Goal: Information Seeking & Learning: Understand process/instructions

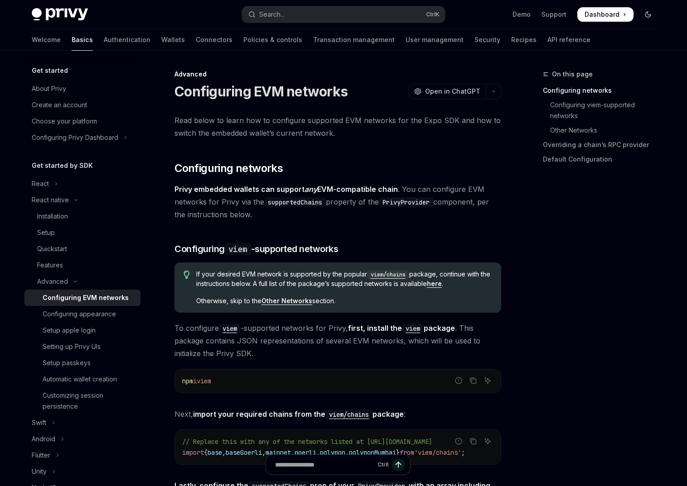
click at [648, 15] on icon "Toggle dark mode" at bounding box center [647, 14] width 7 height 7
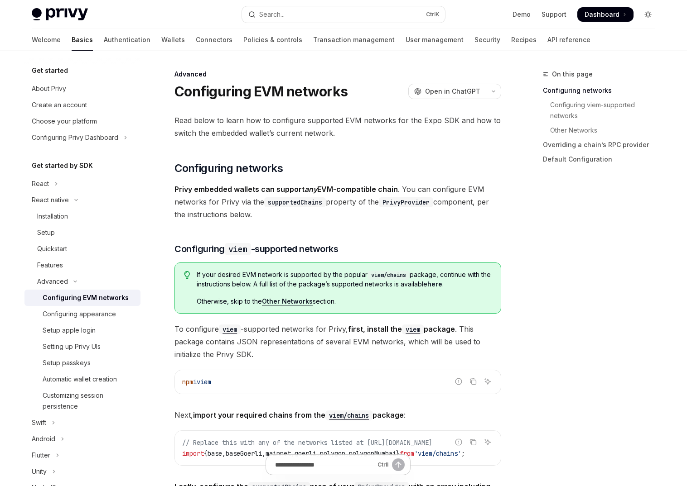
type textarea "*"
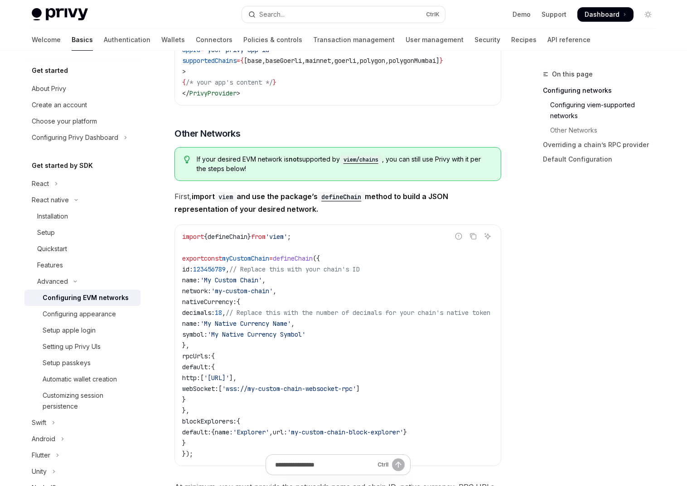
scroll to position [489, 0]
click at [588, 386] on div "On this page Configuring networks Configuring viem-supported networks Other Net…" at bounding box center [593, 278] width 138 height 418
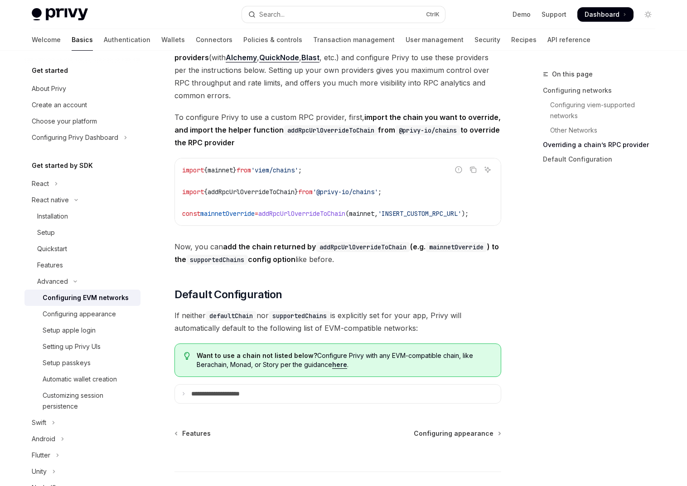
scroll to position [1141, 0]
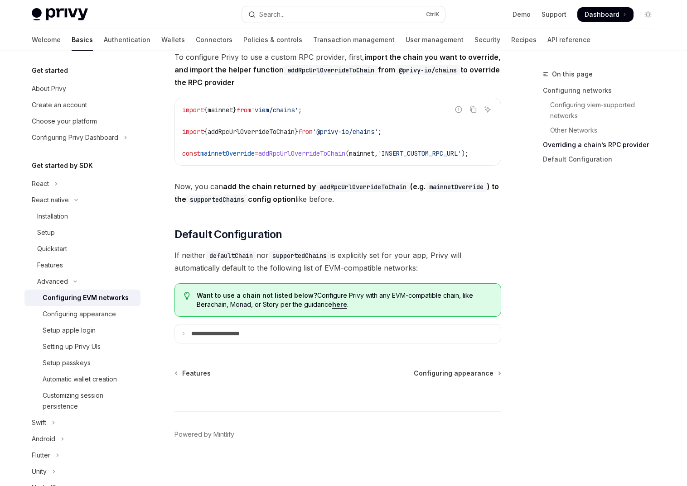
drag, startPoint x: 346, startPoint y: 180, endPoint x: 396, endPoint y: 181, distance: 50.3
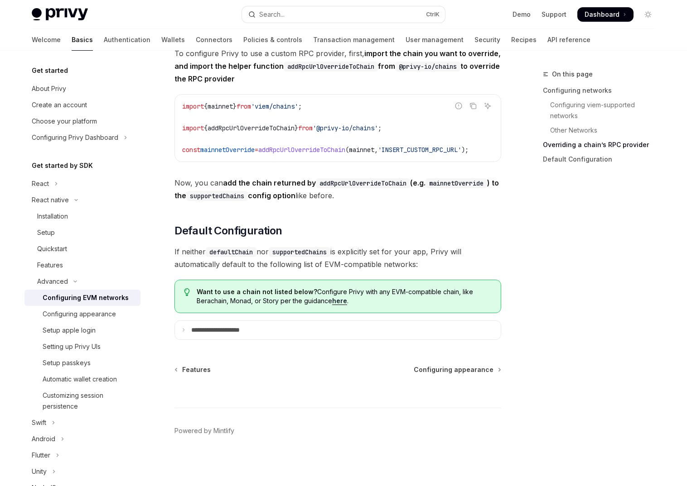
scroll to position [1159, 0]
click at [212, 329] on p "**********" at bounding box center [225, 331] width 69 height 8
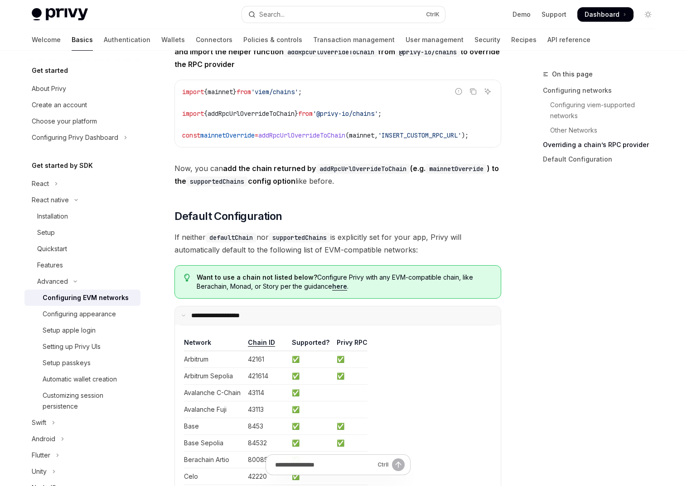
click at [212, 320] on p "**********" at bounding box center [224, 316] width 66 height 8
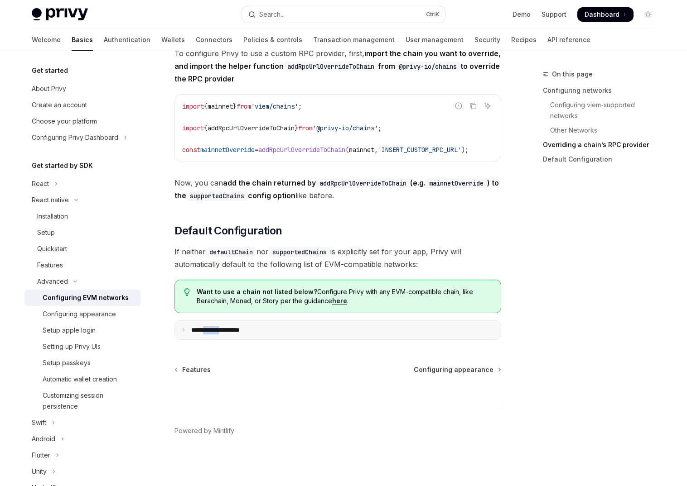
click at [212, 329] on p "**********" at bounding box center [225, 331] width 69 height 8
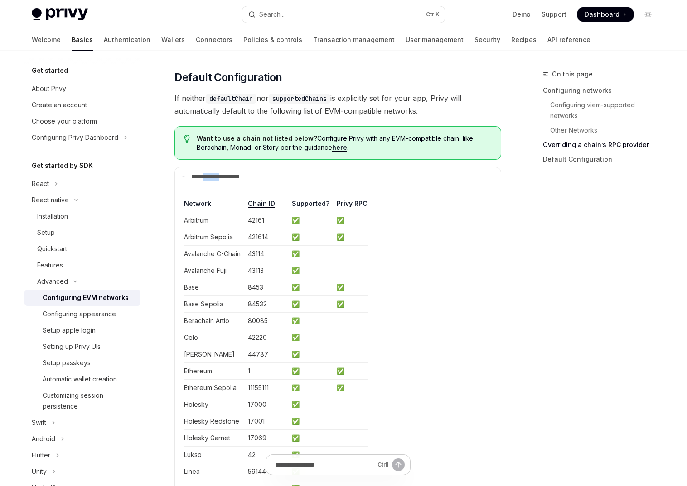
scroll to position [1268, 0]
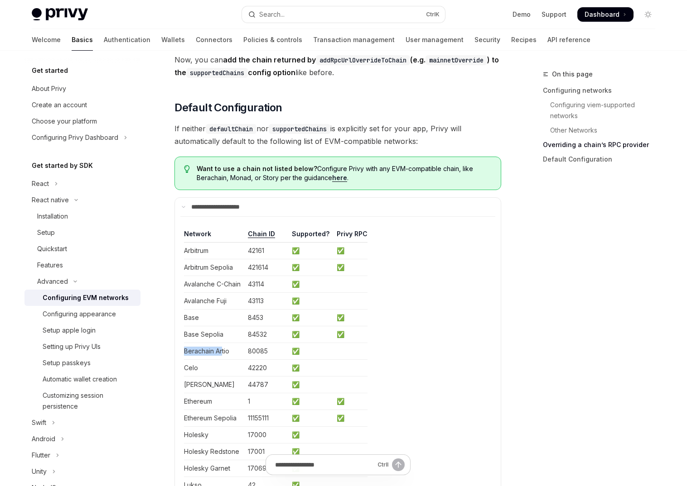
drag, startPoint x: 181, startPoint y: 366, endPoint x: 221, endPoint y: 369, distance: 40.4
click at [221, 369] on networksChildren "Network Chain ID Supported? Privy RPC Arbitrum 42161 ✅ ✅ Arbitrum Sepolia 42161…" at bounding box center [337, 430] width 315 height 428
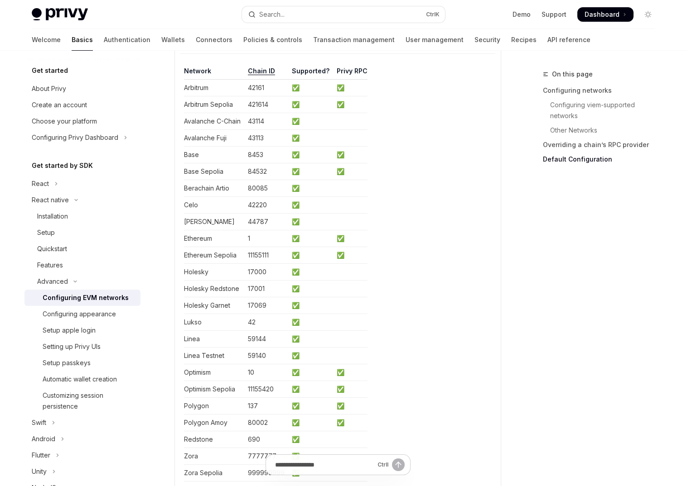
click at [329, 197] on td "✅" at bounding box center [310, 188] width 45 height 17
click at [345, 197] on td at bounding box center [350, 188] width 34 height 17
click at [458, 248] on table "Network Chain ID Supported? Privy RPC Arbitrum 42161 ✅ ✅ Arbitrum Sepolia 42161…" at bounding box center [338, 274] width 308 height 415
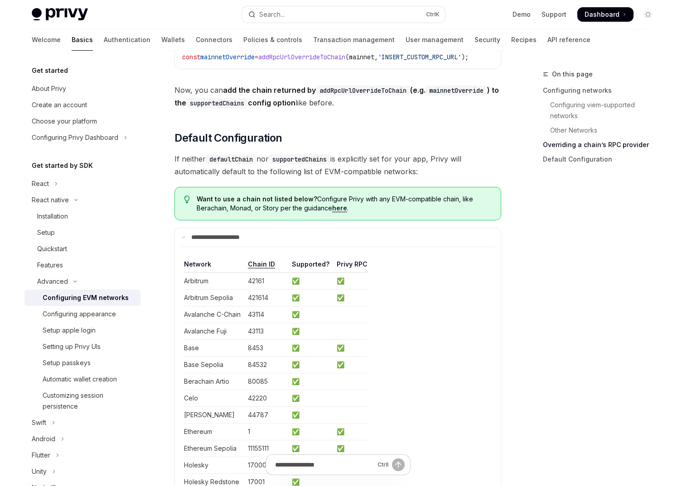
scroll to position [1220, 0]
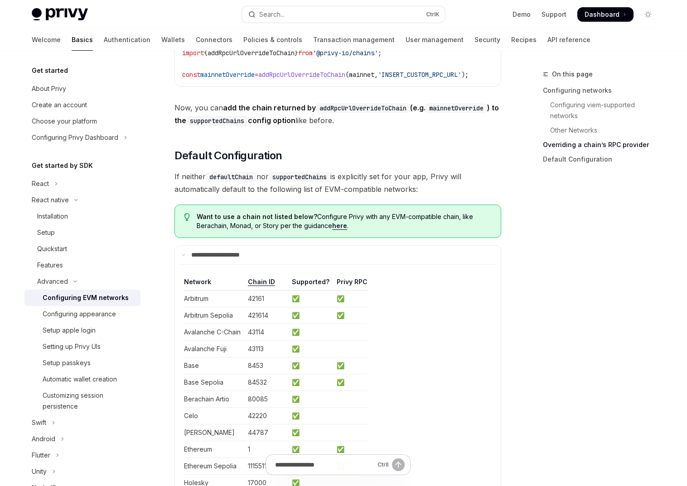
click at [339, 230] on link "here" at bounding box center [339, 226] width 15 height 8
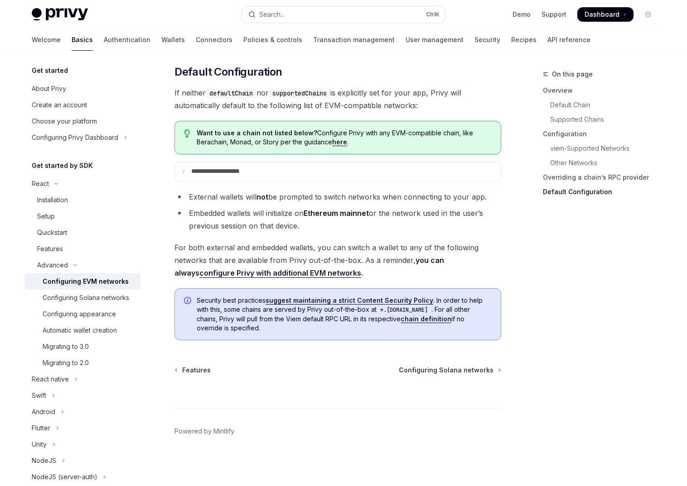
scroll to position [2260, 0]
click at [566, 385] on div "On this page Overview Default Chain Supported Chains Configuration viem-Support…" at bounding box center [593, 278] width 138 height 418
click at [485, 241] on span "For both external and embedded wallets, you can switch a wallet to any of the f…" at bounding box center [337, 260] width 327 height 38
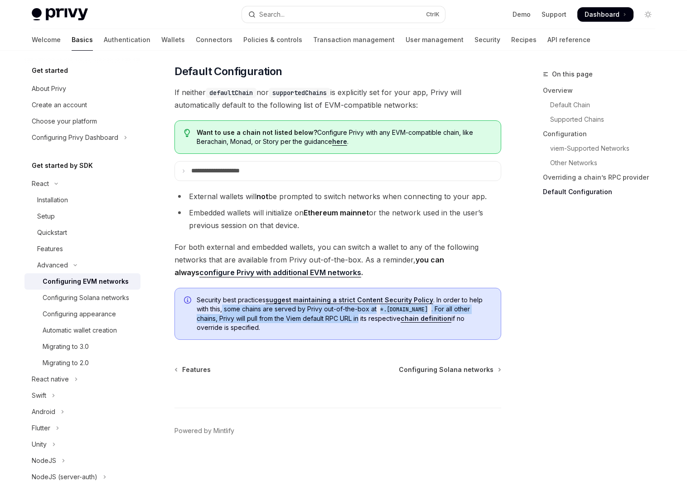
drag, startPoint x: 208, startPoint y: 313, endPoint x: 360, endPoint y: 316, distance: 151.3
click at [360, 316] on span "Security best practices suggest maintaining a strict Content Security Policy . …" at bounding box center [344, 314] width 295 height 37
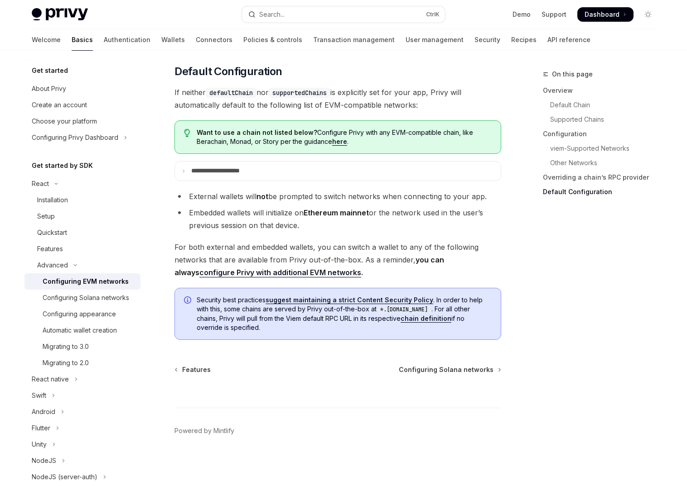
click at [348, 331] on span "Security best practices suggest maintaining a strict Content Security Policy . …" at bounding box center [344, 314] width 295 height 37
click at [88, 352] on div "Migrating to 3.0" at bounding box center [66, 346] width 46 height 11
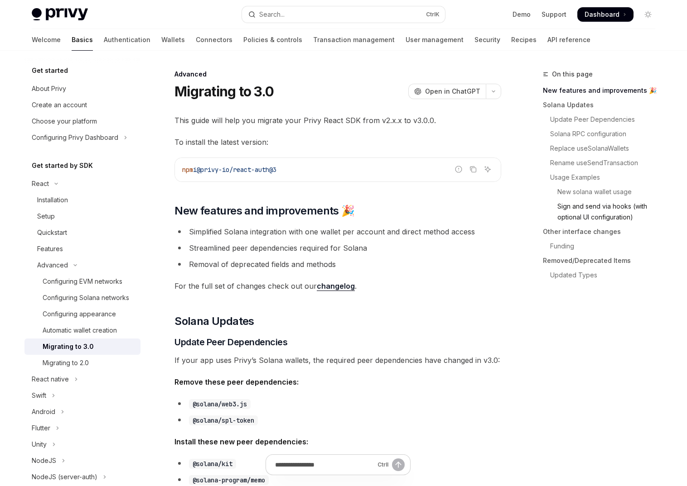
click at [589, 218] on link "Sign and send via hooks (with optional UI configuration)" at bounding box center [603, 211] width 120 height 25
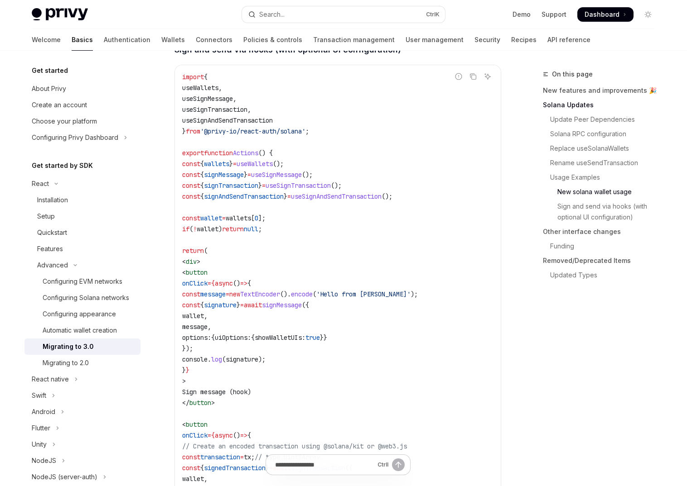
scroll to position [1952, 0]
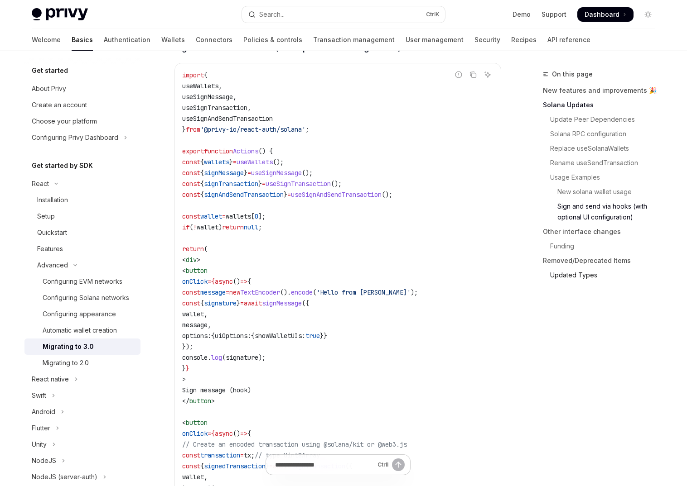
click at [570, 271] on link "Updated Types" at bounding box center [603, 275] width 120 height 14
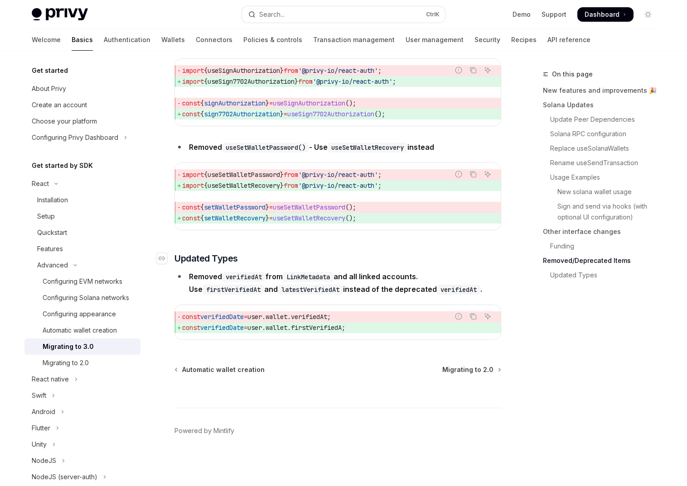
scroll to position [3979, 0]
click at [601, 166] on link "Rename useSendTransaction" at bounding box center [603, 163] width 120 height 14
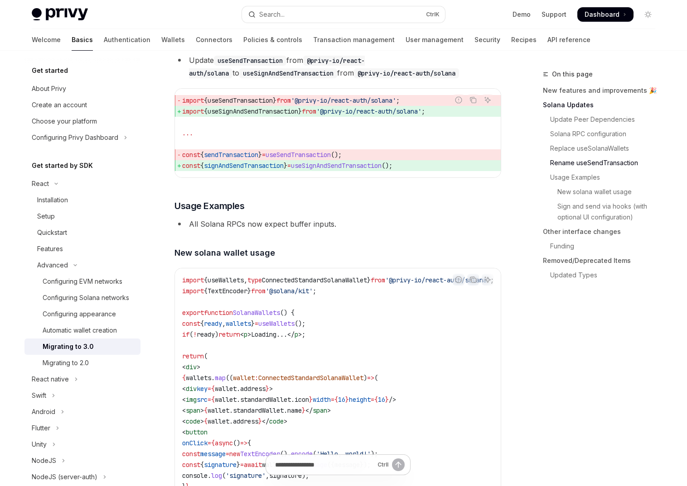
scroll to position [1381, 0]
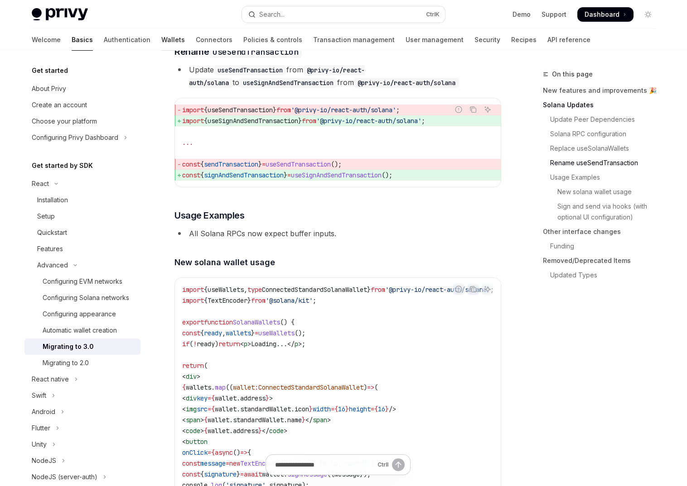
click at [161, 38] on link "Wallets" at bounding box center [173, 40] width 24 height 22
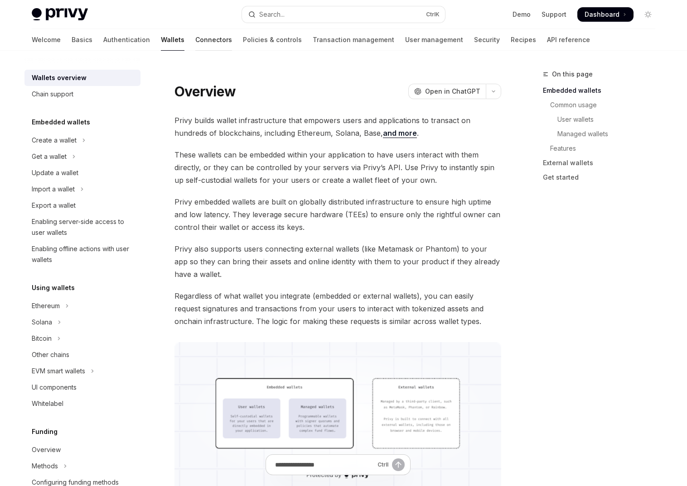
click at [195, 41] on link "Connectors" at bounding box center [213, 40] width 37 height 22
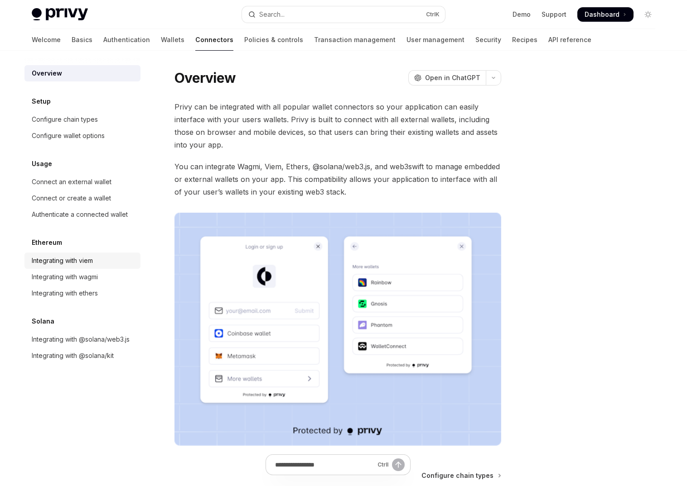
click at [67, 257] on div "Integrating with viem" at bounding box center [62, 260] width 61 height 11
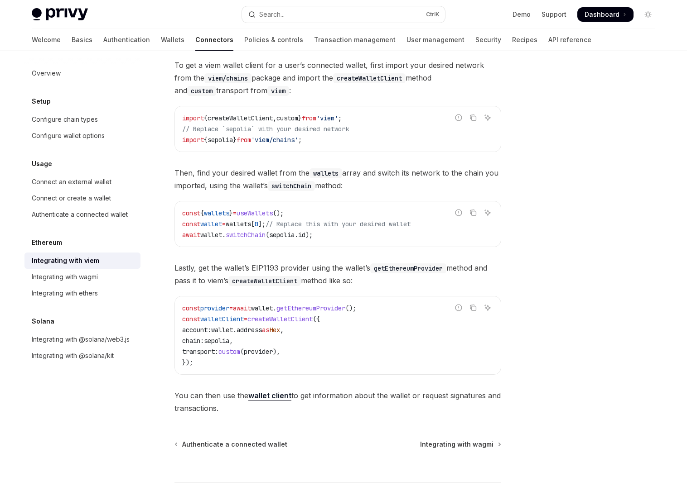
scroll to position [163, 0]
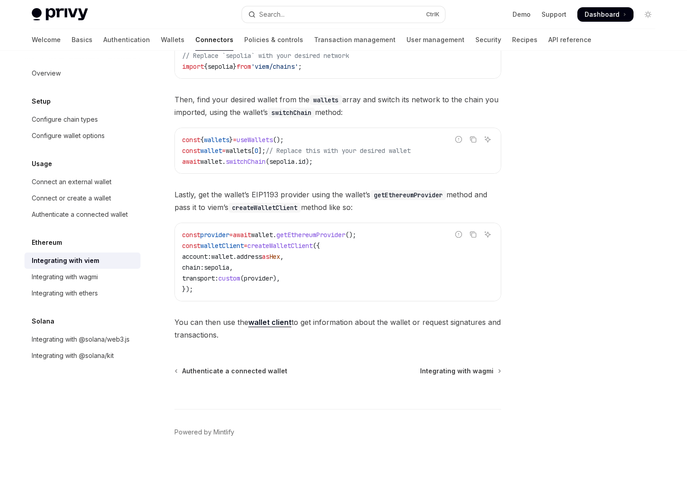
click at [258, 194] on span "Lastly, get the wallet’s EIP1193 provider using the wallet’s getEthereumProvide…" at bounding box center [337, 200] width 327 height 25
click at [351, 276] on code "const provider = await wallet . getEthereumProvider (); const walletClient = cr…" at bounding box center [337, 262] width 311 height 65
click at [264, 195] on span "Lastly, get the wallet’s EIP1193 provider using the wallet’s getEthereumProvide…" at bounding box center [337, 200] width 327 height 25
click at [265, 195] on span "Lastly, get the wallet’s EIP1193 provider using the wallet’s getEthereumProvide…" at bounding box center [337, 200] width 327 height 25
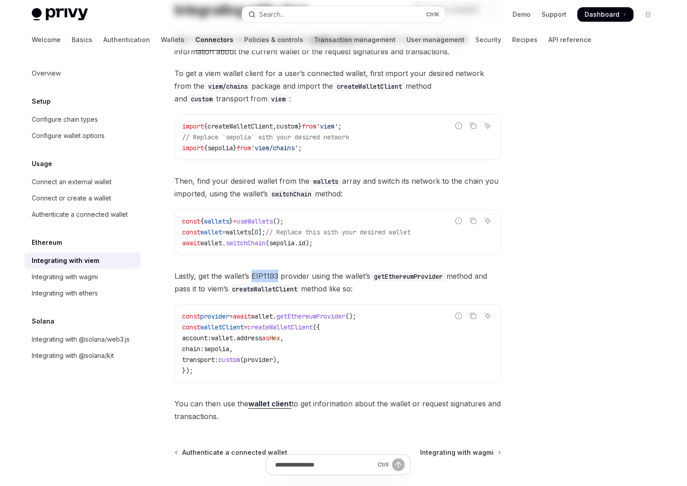
scroll to position [0, 0]
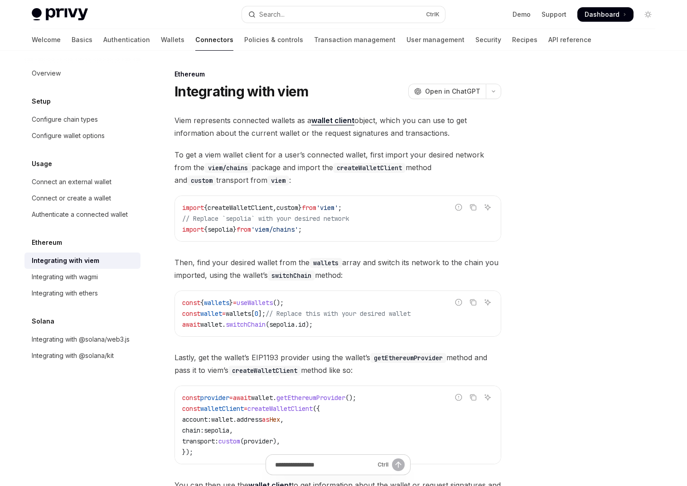
click at [273, 441] on span "provider" at bounding box center [258, 442] width 29 height 8
click at [334, 402] on span "getEthereumProvider" at bounding box center [310, 398] width 69 height 8
click at [273, 442] on span "provider" at bounding box center [258, 442] width 29 height 8
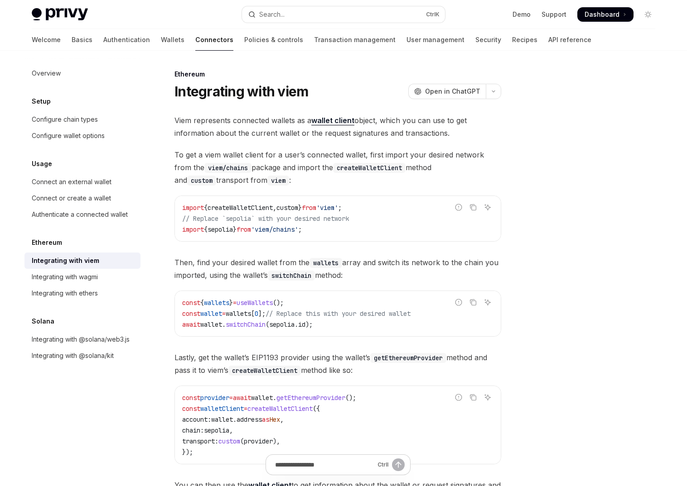
click at [363, 417] on code "const provider = await wallet . getEthereumProvider (); const walletClient = cr…" at bounding box center [337, 425] width 311 height 65
click at [161, 40] on link "Wallets" at bounding box center [173, 40] width 24 height 22
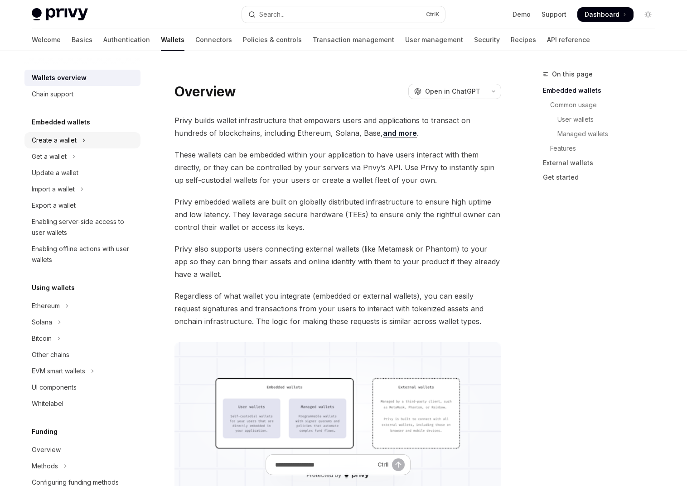
click at [74, 145] on div "Create a wallet" at bounding box center [54, 140] width 45 height 11
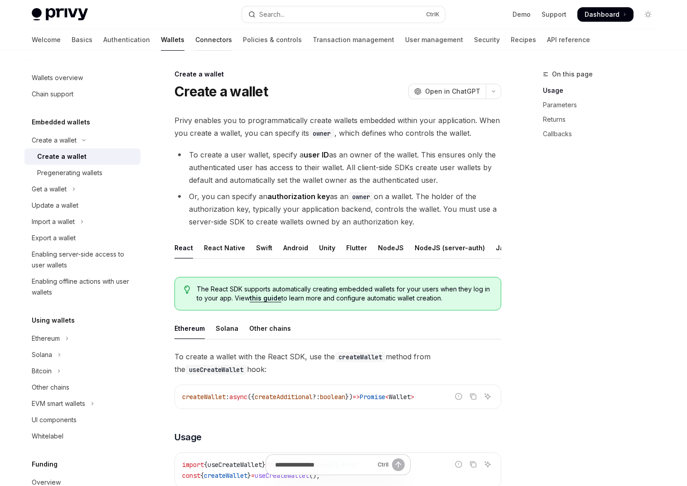
click at [195, 40] on link "Connectors" at bounding box center [213, 40] width 37 height 22
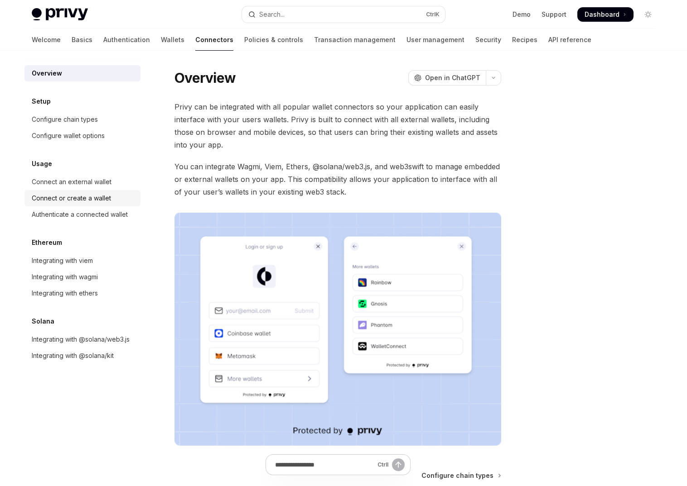
click at [66, 199] on div "Connect or create a wallet" at bounding box center [71, 198] width 79 height 11
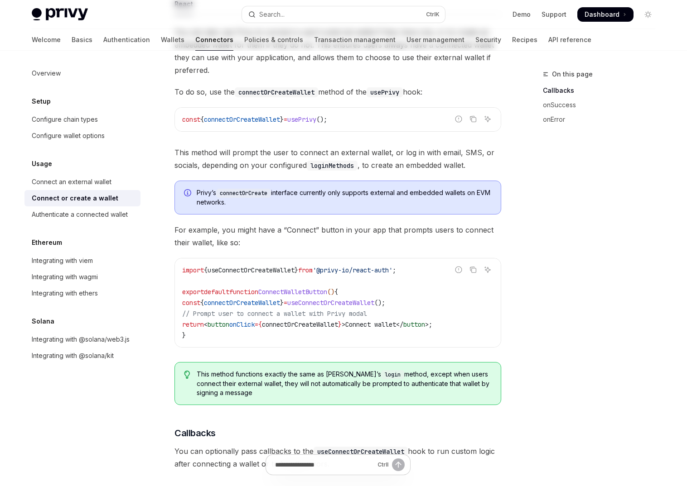
scroll to position [217, 0]
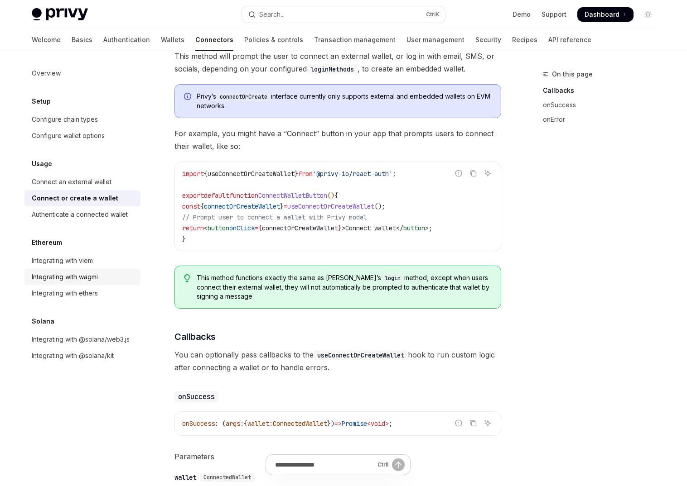
click at [38, 279] on div "Integrating with wagmi" at bounding box center [65, 277] width 66 height 11
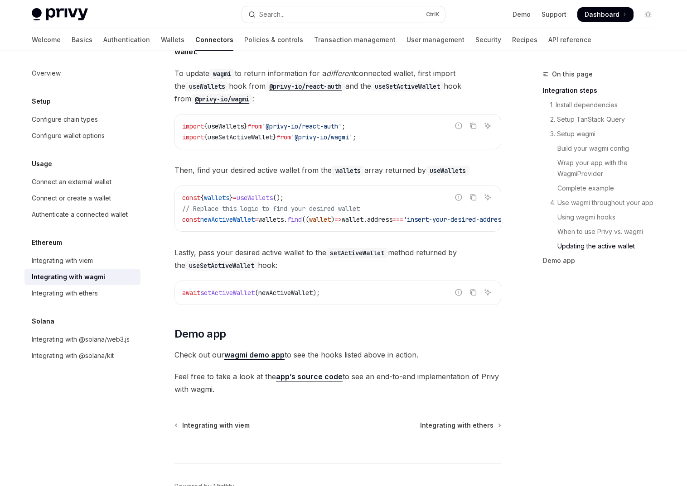
scroll to position [2364, 0]
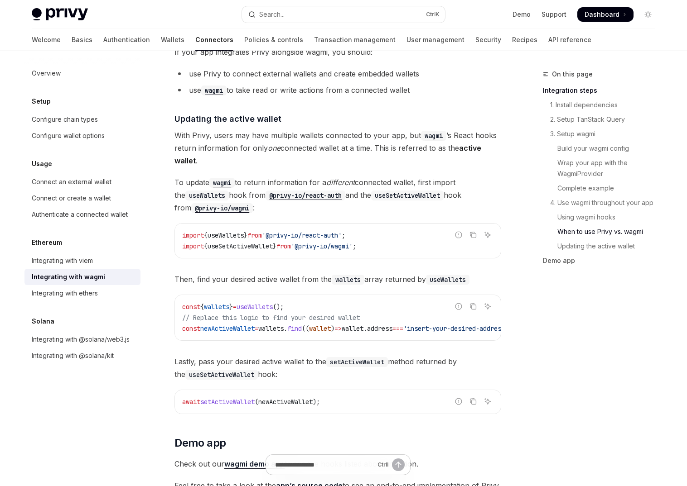
drag, startPoint x: 423, startPoint y: 333, endPoint x: 431, endPoint y: 337, distance: 8.9
click at [431, 337] on div "const { wallets } = useWallets (); // Replace this logic to find your desired w…" at bounding box center [338, 317] width 326 height 45
drag, startPoint x: 423, startPoint y: 339, endPoint x: 514, endPoint y: 338, distance: 91.0
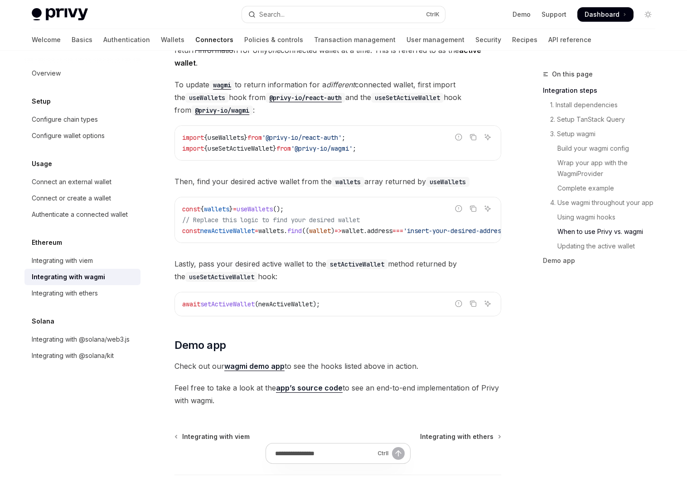
scroll to position [2527, 0]
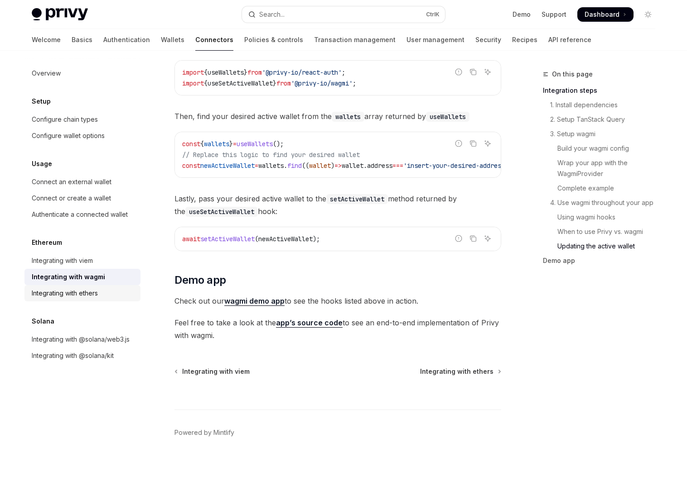
click at [56, 292] on div "Integrating with ethers" at bounding box center [65, 293] width 66 height 11
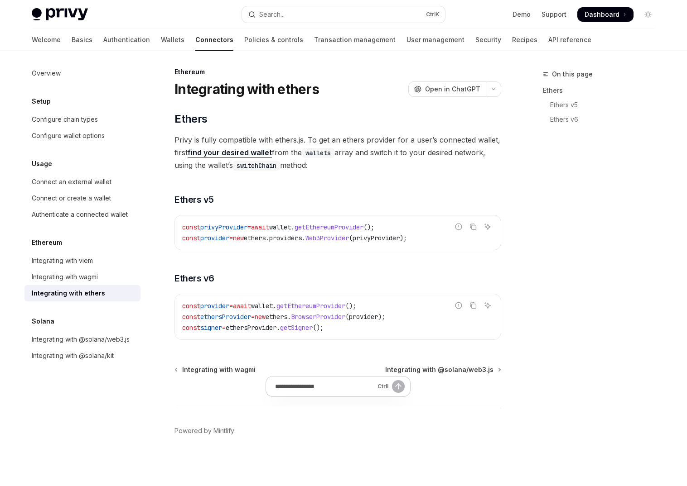
scroll to position [2, 0]
click at [608, 288] on div "On this page Ethers Ethers v5 Ethers v6" at bounding box center [593, 278] width 138 height 418
click at [89, 279] on div "Integrating with wagmi" at bounding box center [65, 277] width 66 height 11
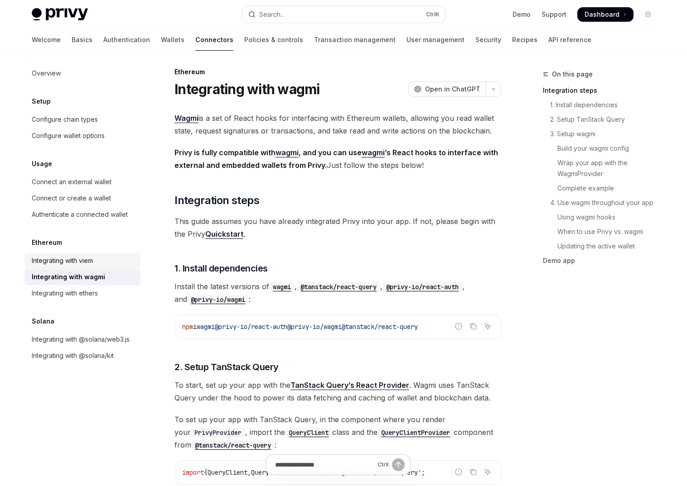
click at [90, 260] on div "Integrating with viem" at bounding box center [62, 260] width 61 height 11
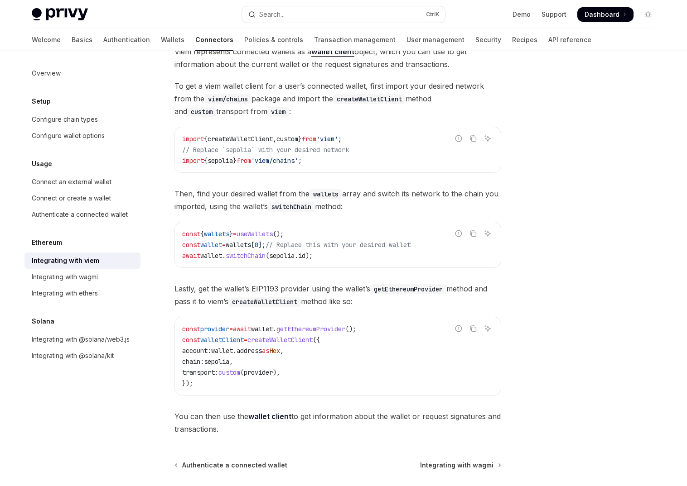
scroll to position [164, 0]
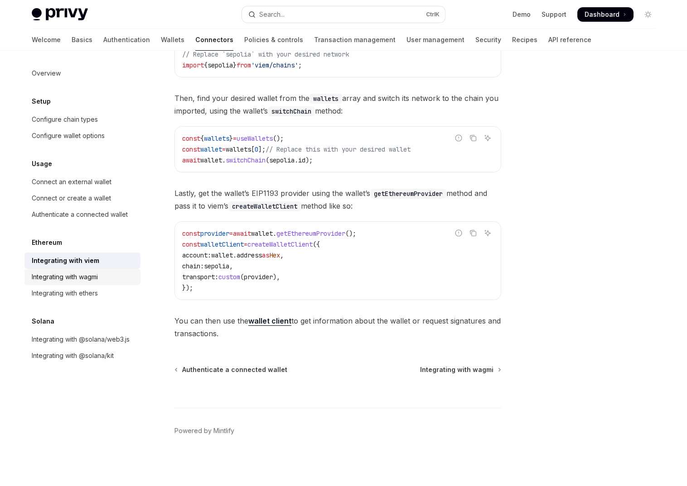
click at [96, 281] on div "Integrating with wagmi" at bounding box center [65, 277] width 66 height 11
type textarea "*"
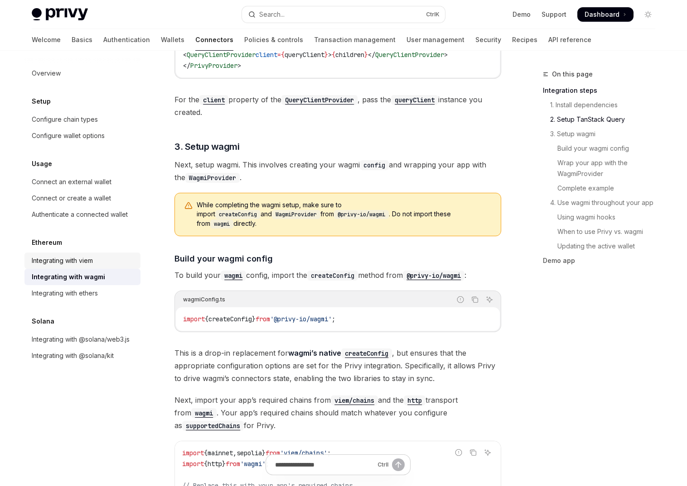
scroll to position [652, 0]
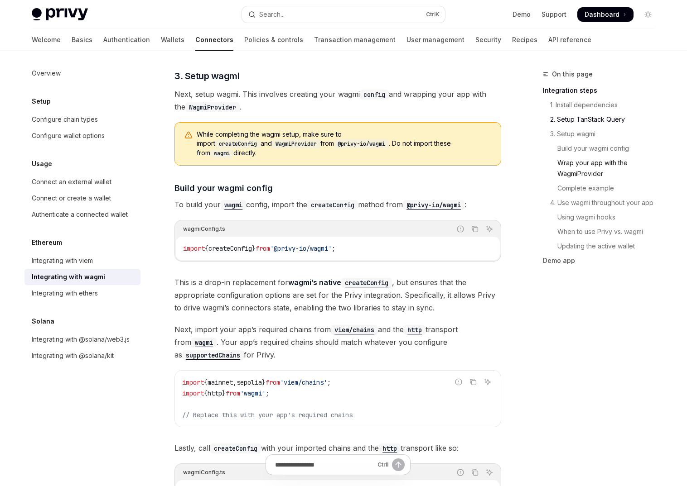
click at [578, 173] on link "Wrap your app with the WagmiProvider" at bounding box center [603, 168] width 120 height 25
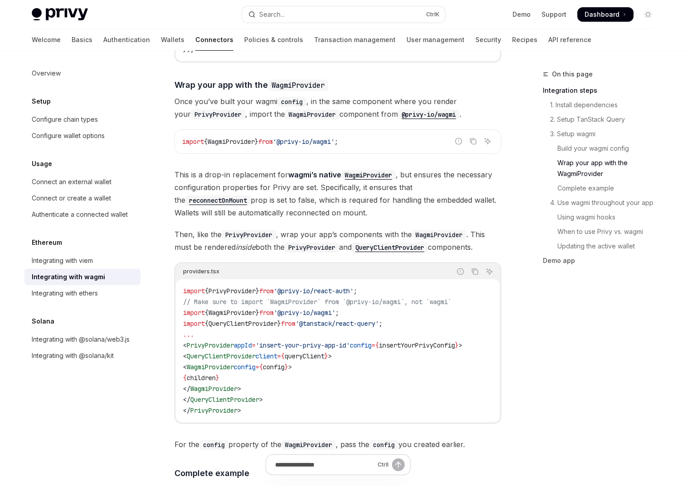
scroll to position [1216, 0]
click at [572, 235] on link "When to use Privy vs. wagmi" at bounding box center [603, 232] width 120 height 14
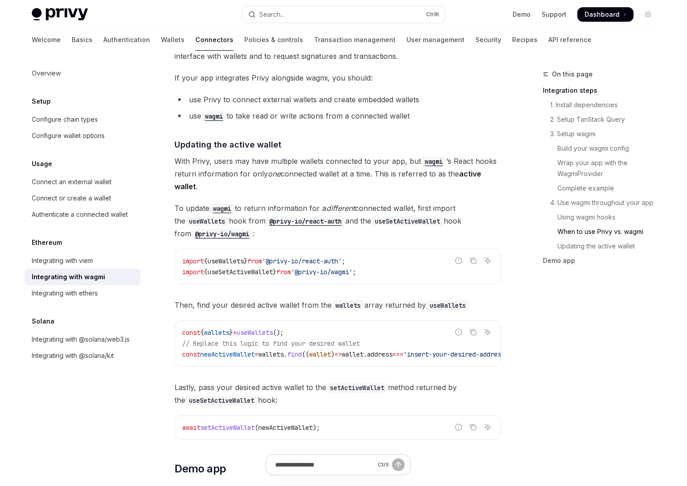
scroll to position [2364, 0]
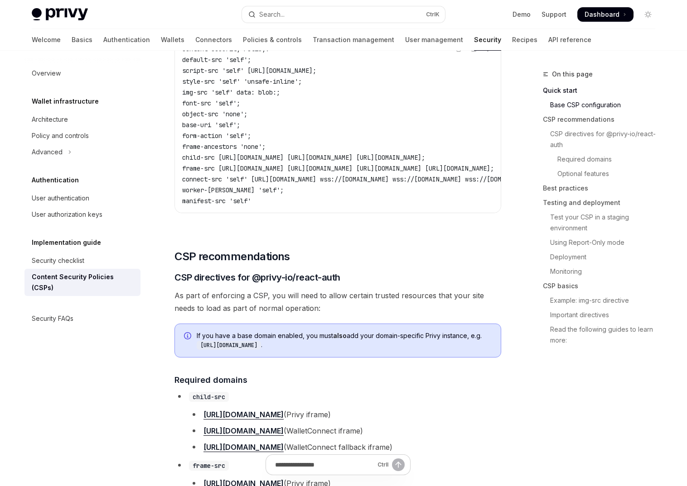
scroll to position [326, 0]
